Goal: Information Seeking & Learning: Learn about a topic

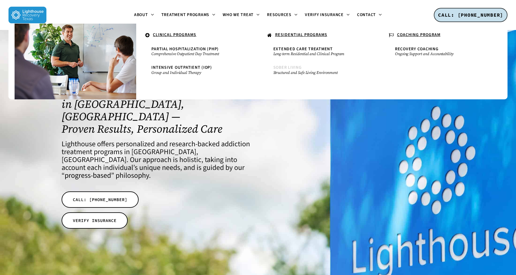
click at [301, 70] on small "Structured and Safe Living Environment" at bounding box center [318, 72] width 91 height 5
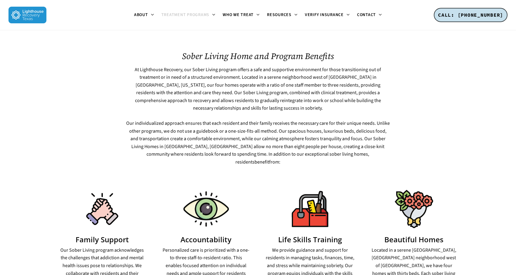
scroll to position [287, 0]
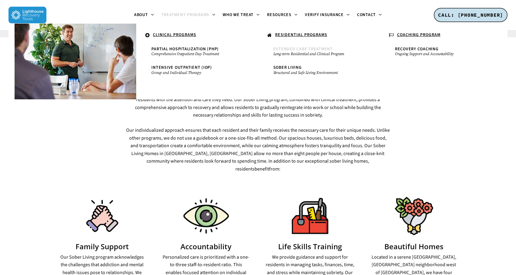
click at [314, 47] on span "Extended Care Treatment" at bounding box center [302, 49] width 59 height 6
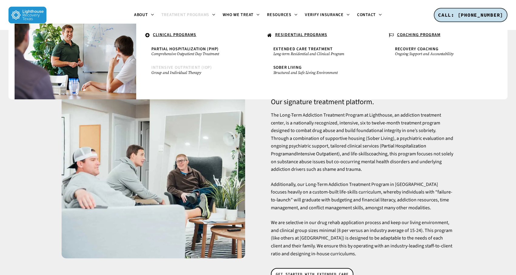
click at [183, 70] on small "Group and Individual Therapy" at bounding box center [196, 72] width 91 height 5
